Goal: Transaction & Acquisition: Book appointment/travel/reservation

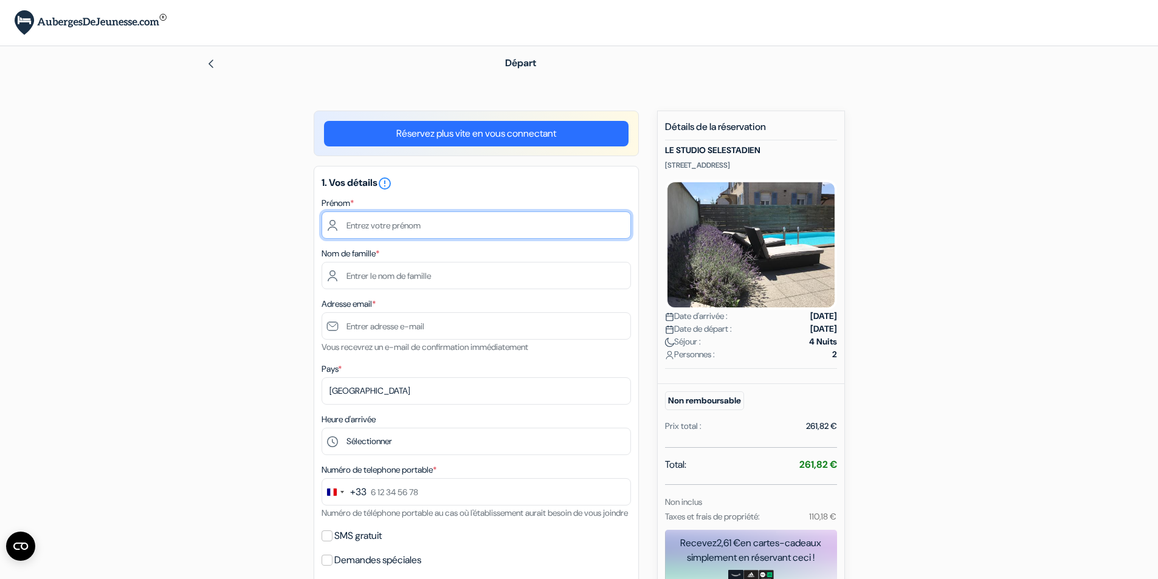
click at [425, 223] on input "text" at bounding box center [476, 225] width 309 height 27
type input "[PERSON_NAME]"
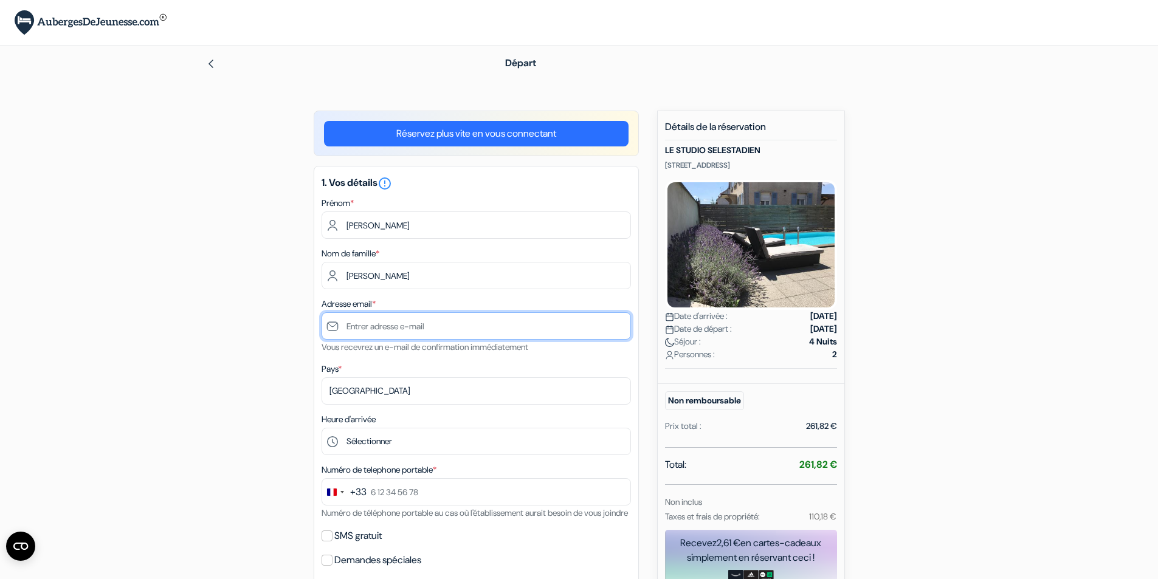
type input "[EMAIL_ADDRESS][DOMAIN_NAME]"
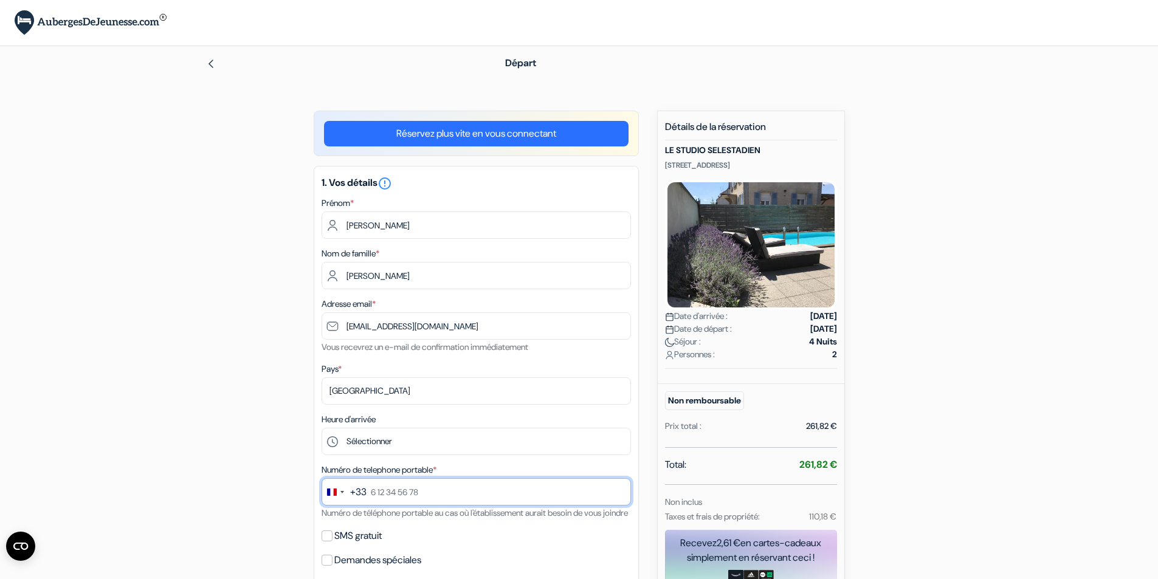
type input "0681524696"
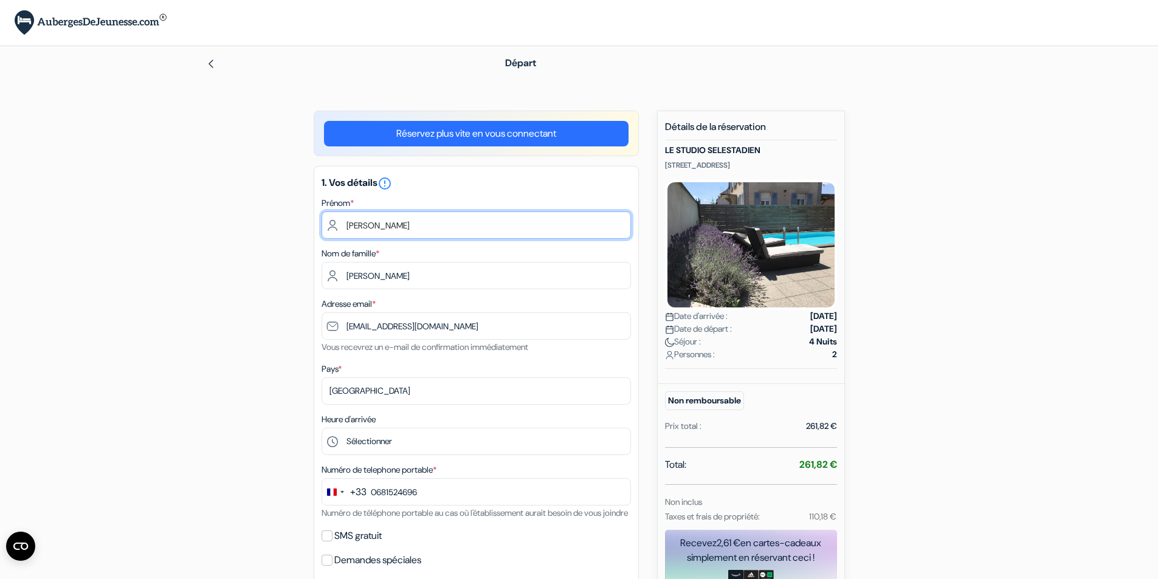
scroll to position [61, 0]
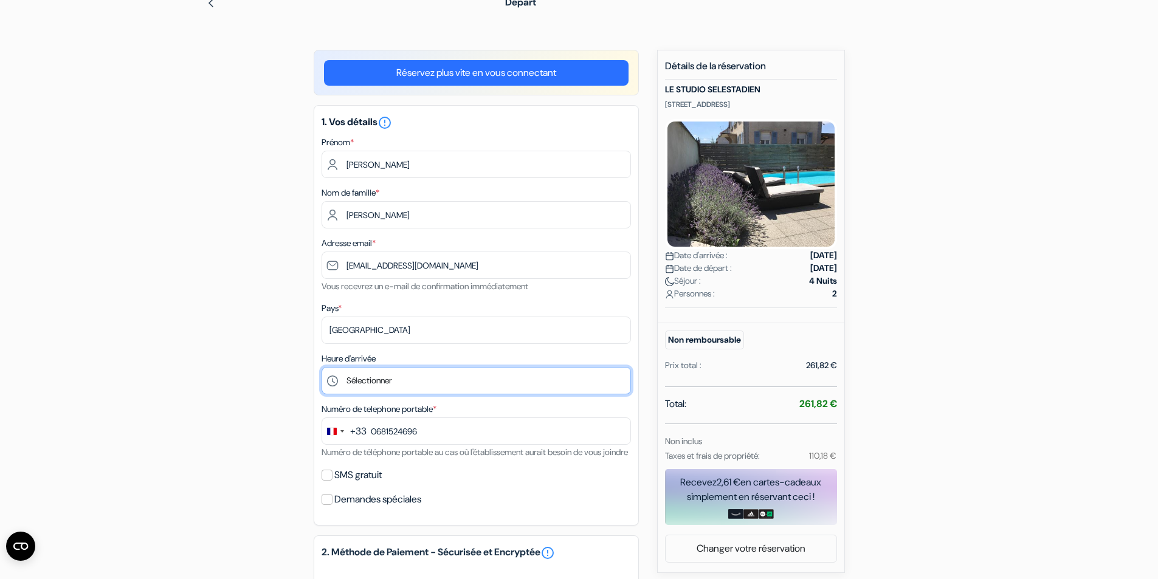
click at [421, 383] on select "Sélectionner 15:00 16:00 17:00 18:00 19:00 20:00 21:00 22:00 23:00 0:00" at bounding box center [476, 380] width 309 height 27
select select "15"
click at [322, 367] on select "Sélectionner 15:00 16:00 17:00 18:00 19:00 20:00 21:00 22:00 23:00 0:00" at bounding box center [476, 380] width 309 height 27
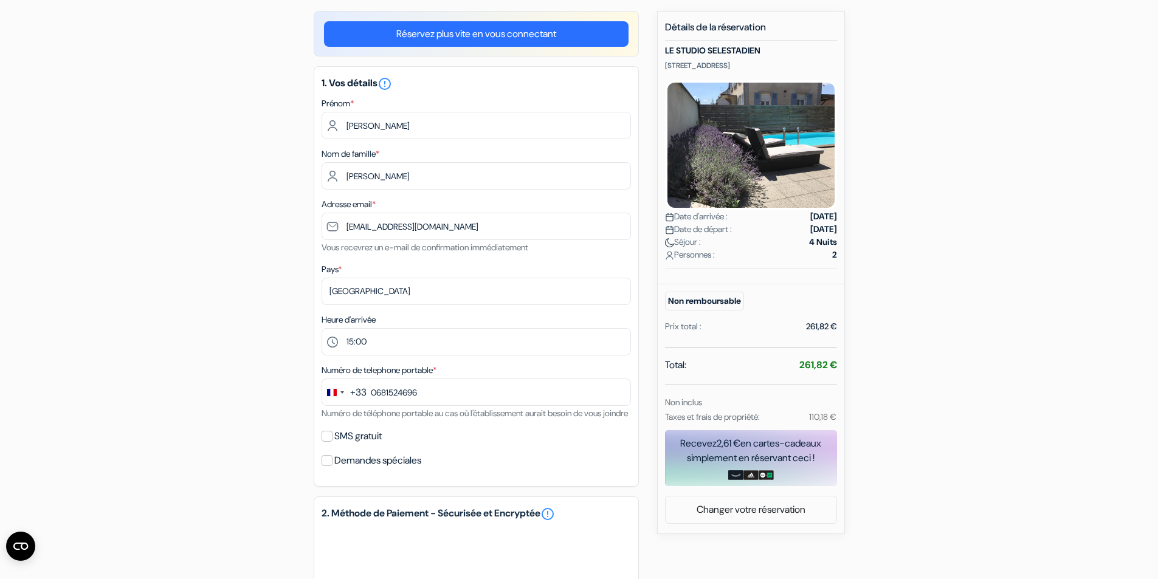
scroll to position [0, 0]
